Goal: Transaction & Acquisition: Purchase product/service

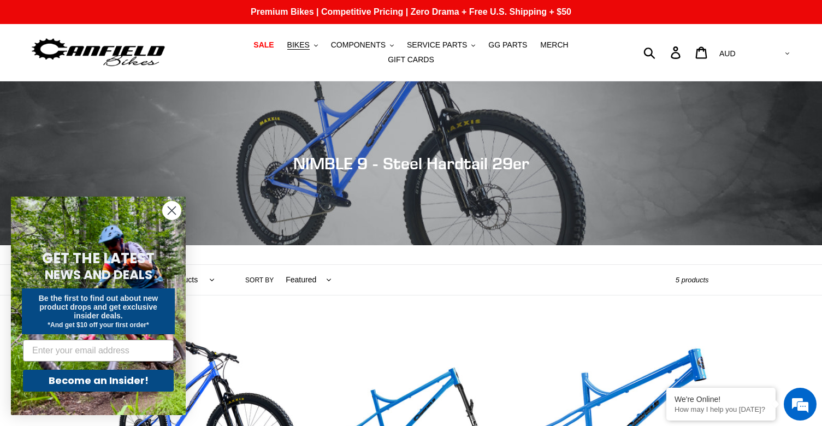
click at [170, 209] on icon "Close dialog" at bounding box center [171, 210] width 19 height 19
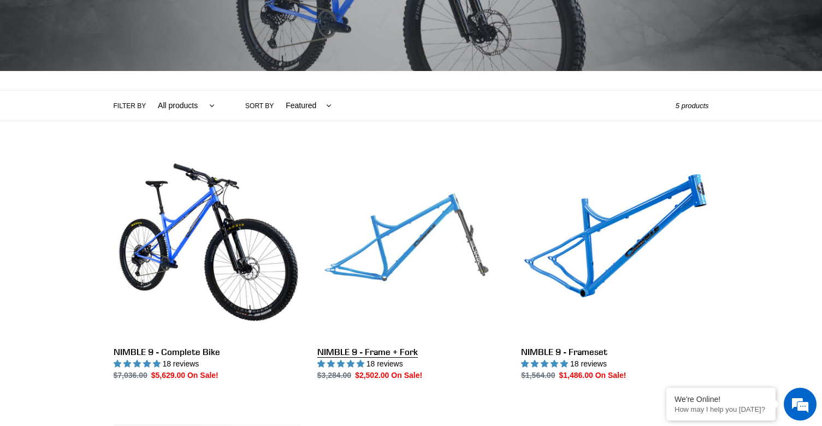
scroll to position [218, 0]
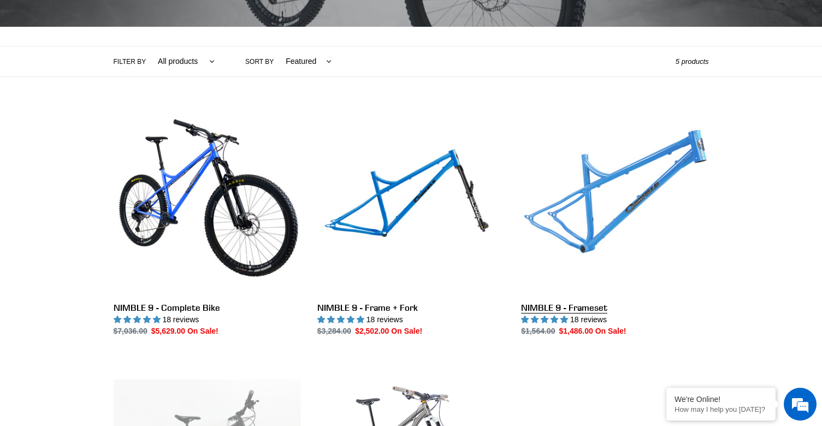
drag, startPoint x: 601, startPoint y: 304, endPoint x: 605, endPoint y: 310, distance: 7.1
click at [601, 304] on link "NIMBLE 9 - Frameset" at bounding box center [614, 222] width 187 height 230
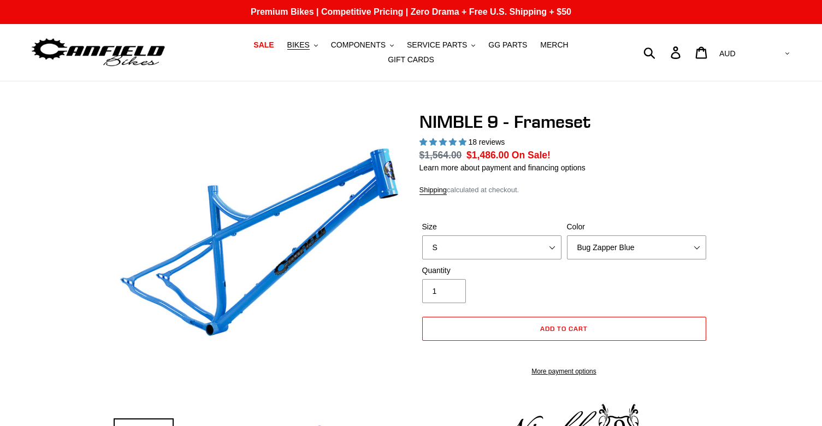
select select "highest-rating"
click at [541, 241] on select "S M L XL" at bounding box center [491, 247] width 139 height 24
select select "L"
click at [422, 235] on select "S M L XL" at bounding box center [491, 247] width 139 height 24
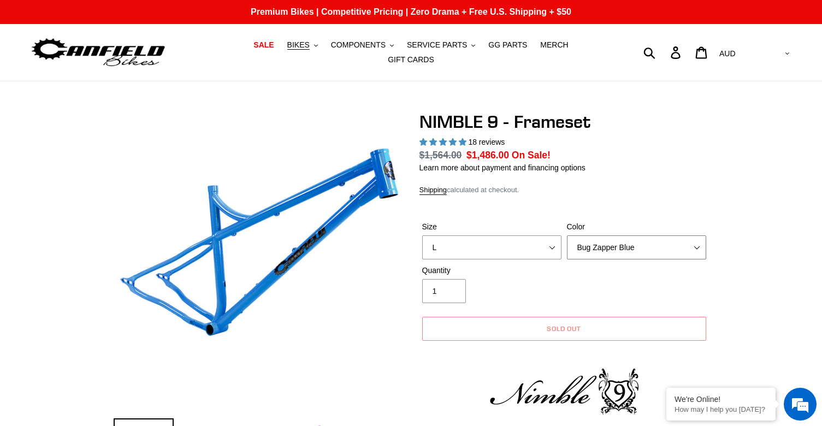
click at [664, 244] on select "Bug Zapper Blue Purple Haze -Sold Out Galaxy Black" at bounding box center [636, 247] width 139 height 24
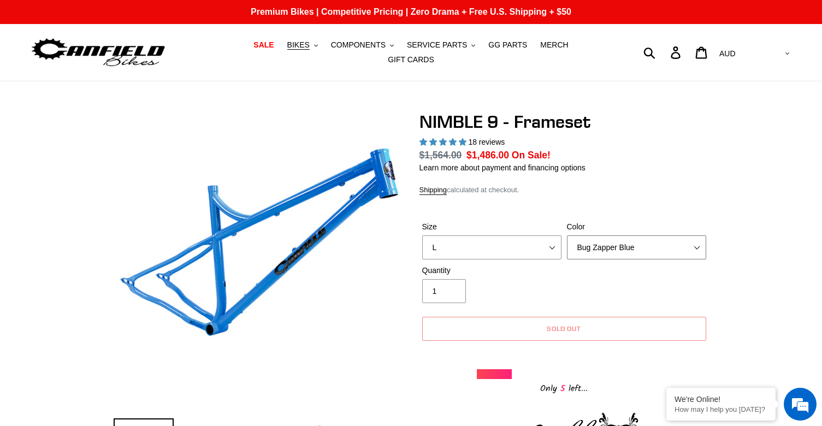
select select "Galaxy Black"
click at [567, 235] on select "Bug Zapper Blue Purple Haze -Sold Out Galaxy Black" at bounding box center [636, 247] width 139 height 24
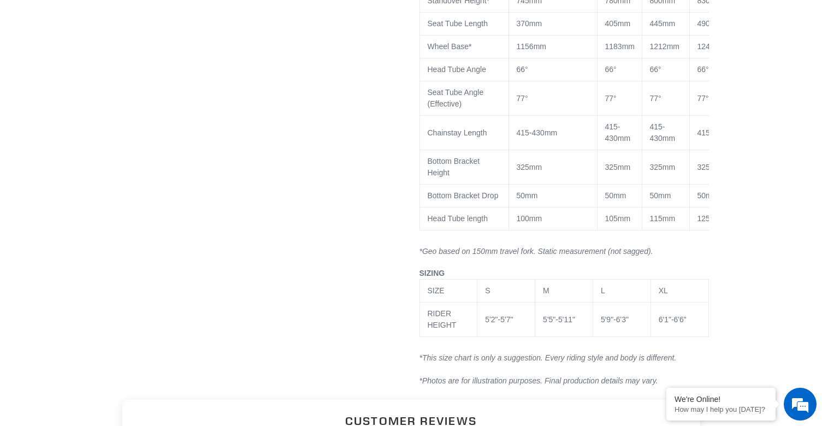
scroll to position [1038, 0]
